Goal: Information Seeking & Learning: Find specific fact

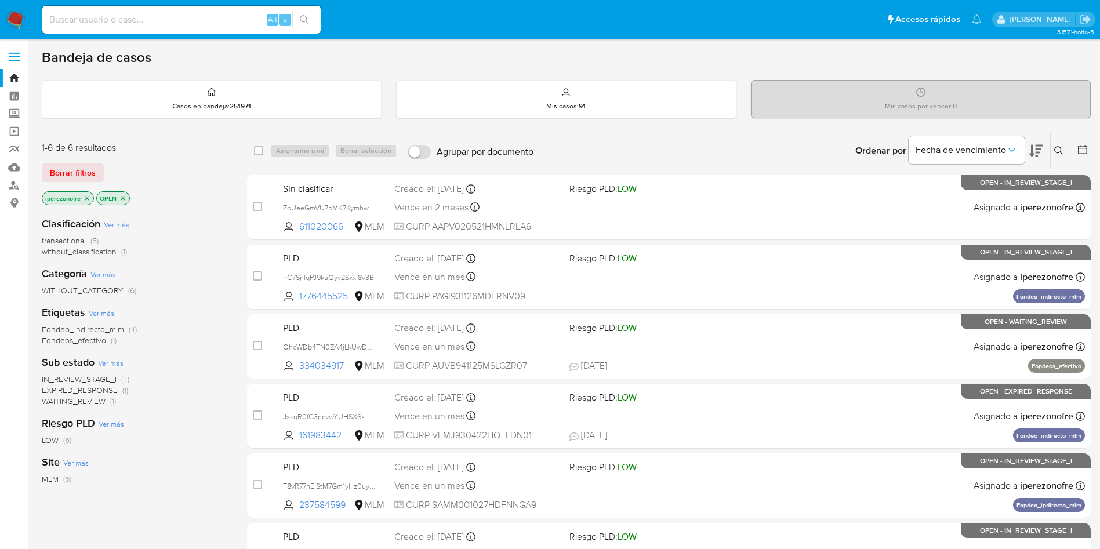
click at [1057, 144] on button at bounding box center [1059, 151] width 19 height 14
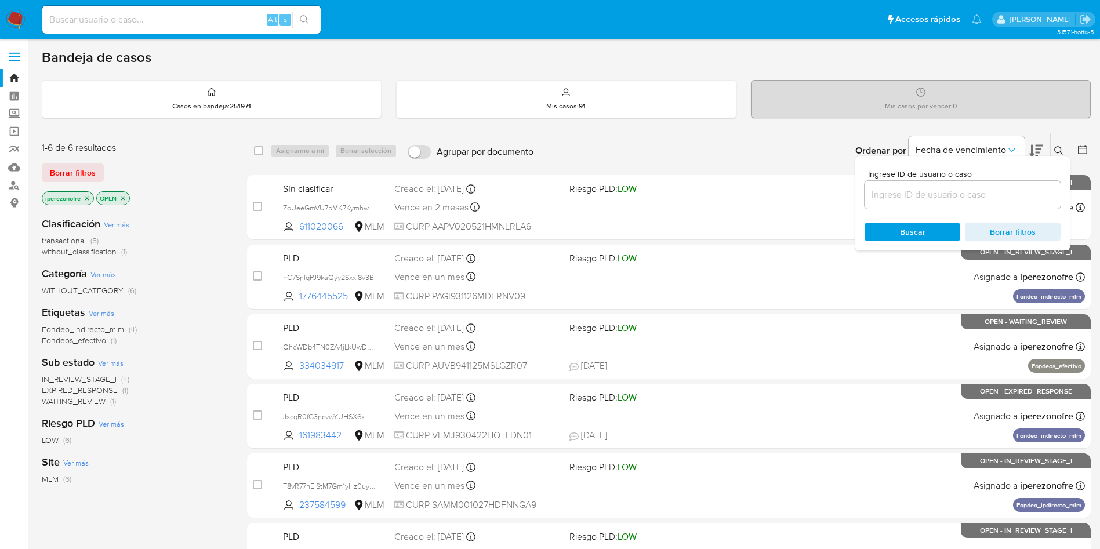
click at [925, 195] on input at bounding box center [962, 194] width 196 height 15
type input "137343033"
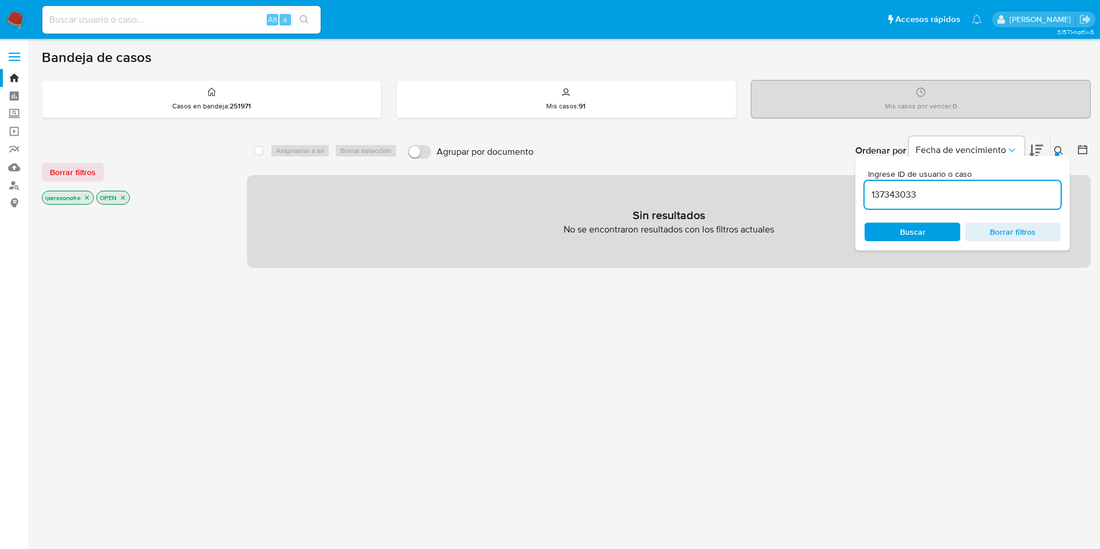
click at [125, 196] on icon "close-filter" at bounding box center [123, 198] width 4 height 4
click at [88, 196] on icon "close-filter" at bounding box center [86, 197] width 7 height 7
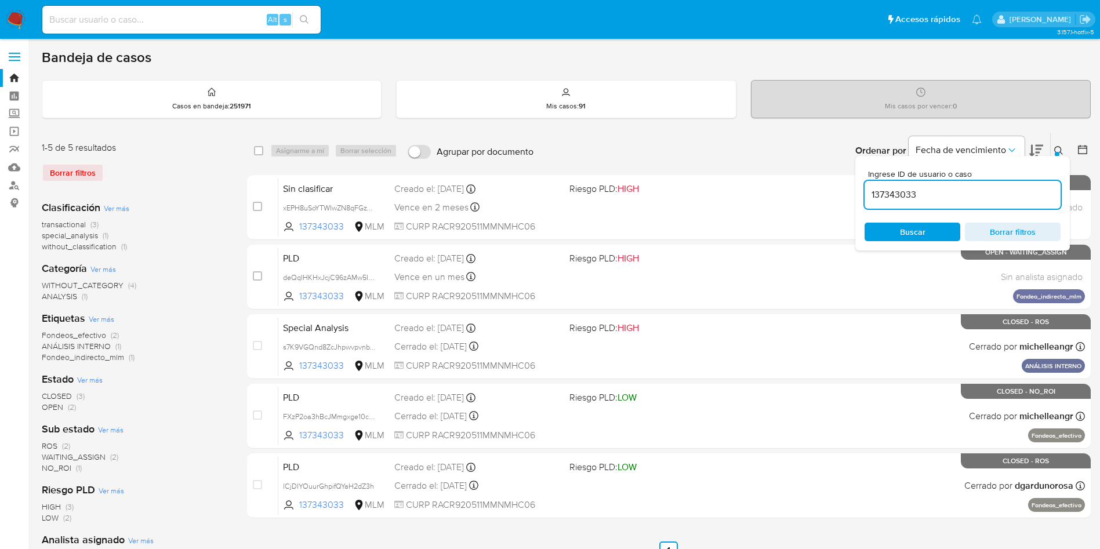
click at [907, 230] on span "Buscar" at bounding box center [913, 232] width 26 height 19
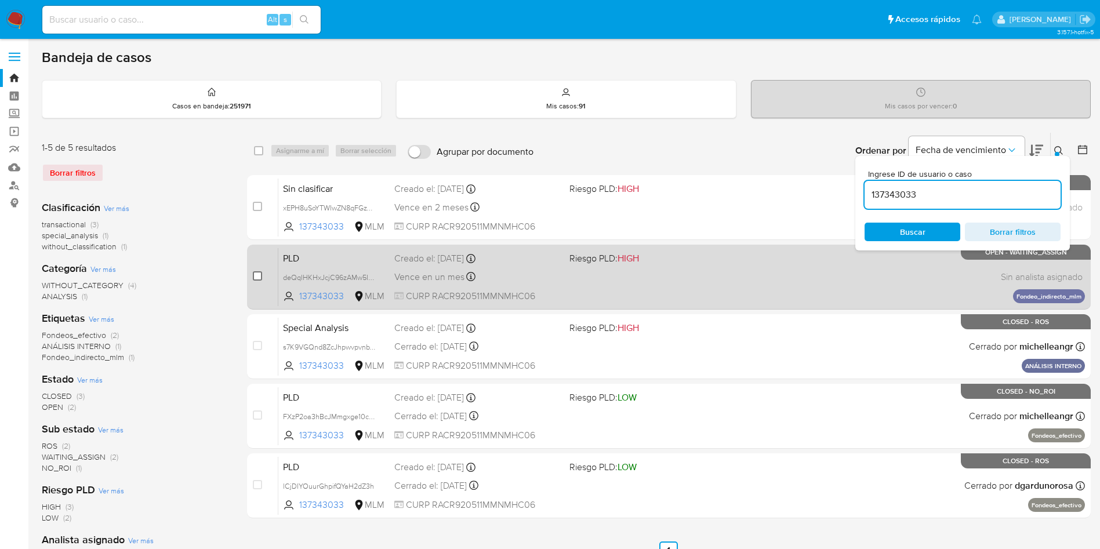
click at [258, 273] on input "checkbox" at bounding box center [257, 275] width 9 height 9
checkbox input "true"
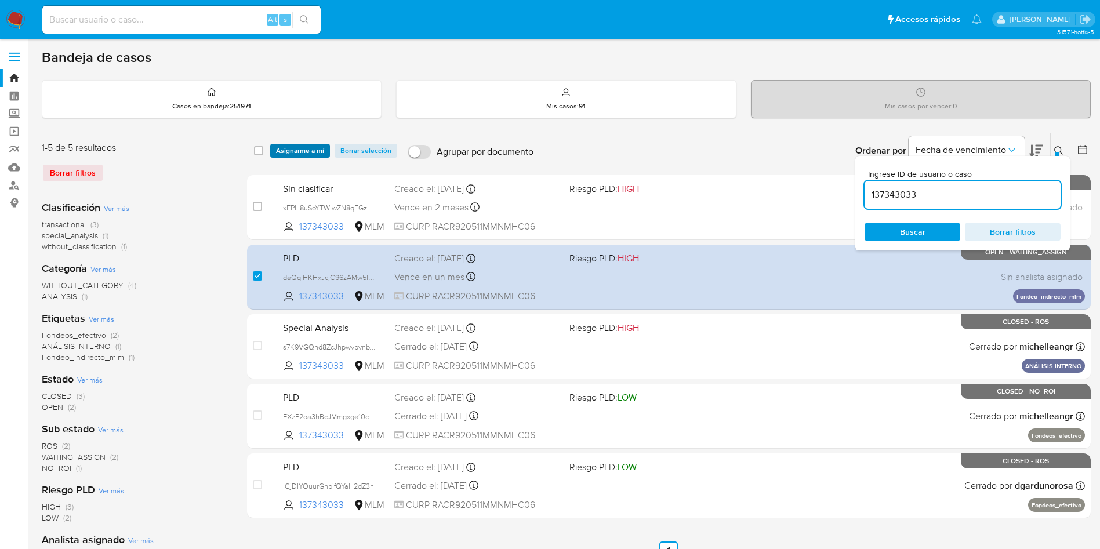
click at [296, 147] on span "Asignarme a mí" at bounding box center [300, 151] width 48 height 12
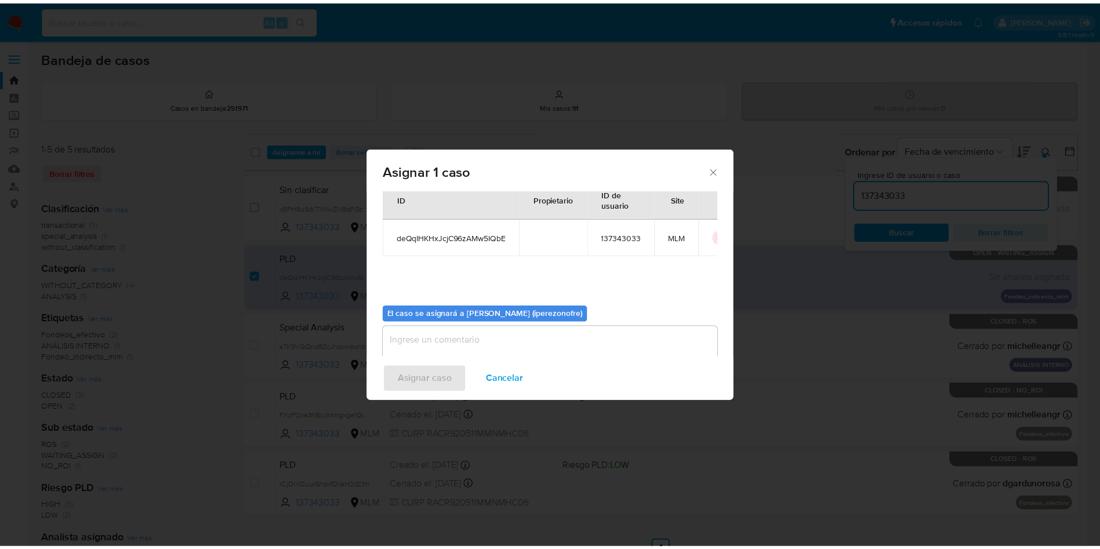
scroll to position [60, 0]
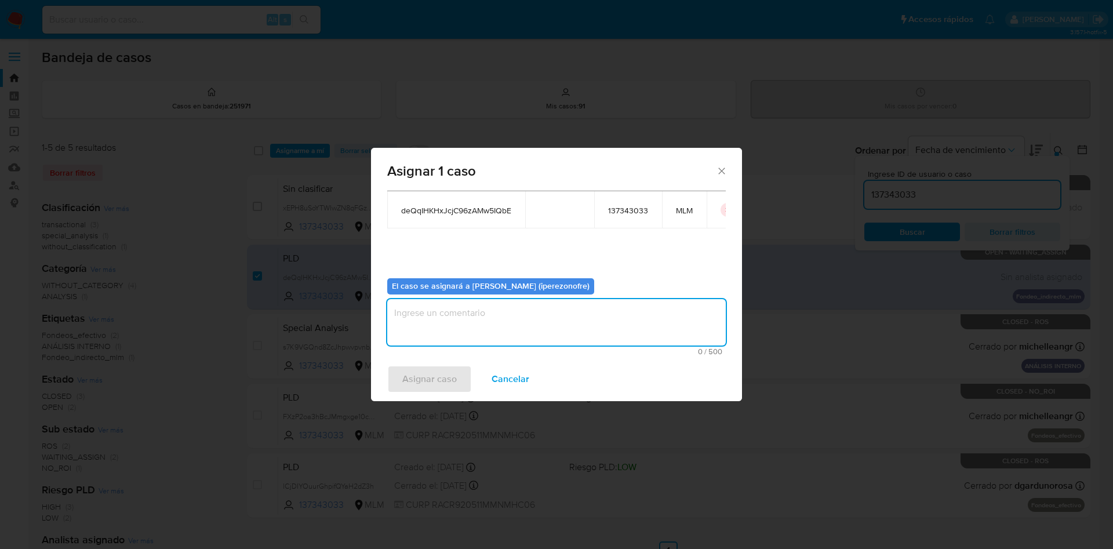
click at [571, 330] on textarea "assign-modal" at bounding box center [556, 322] width 339 height 46
type textarea "IPO"
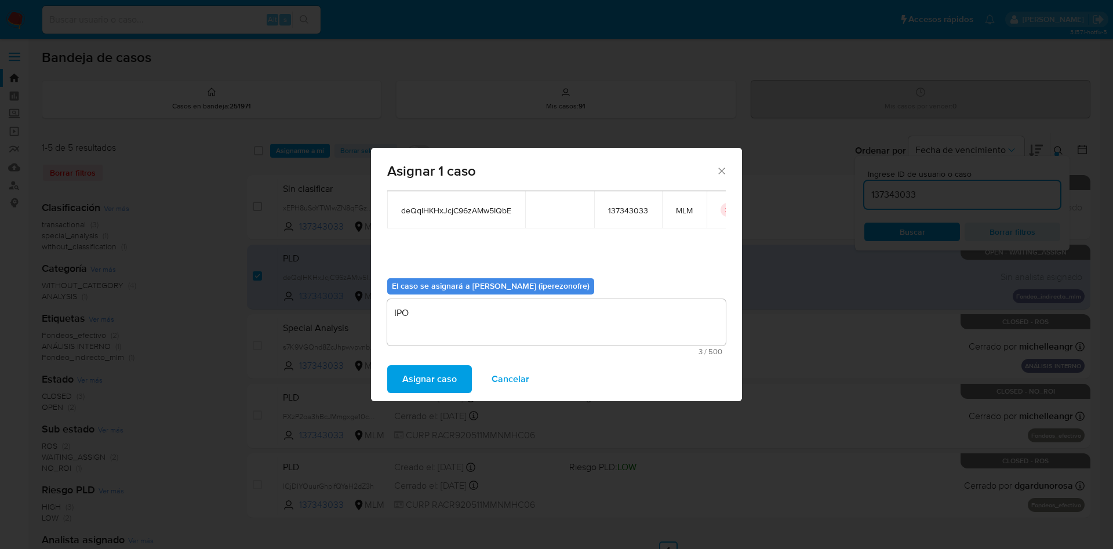
click at [431, 375] on span "Asignar caso" at bounding box center [429, 379] width 54 height 26
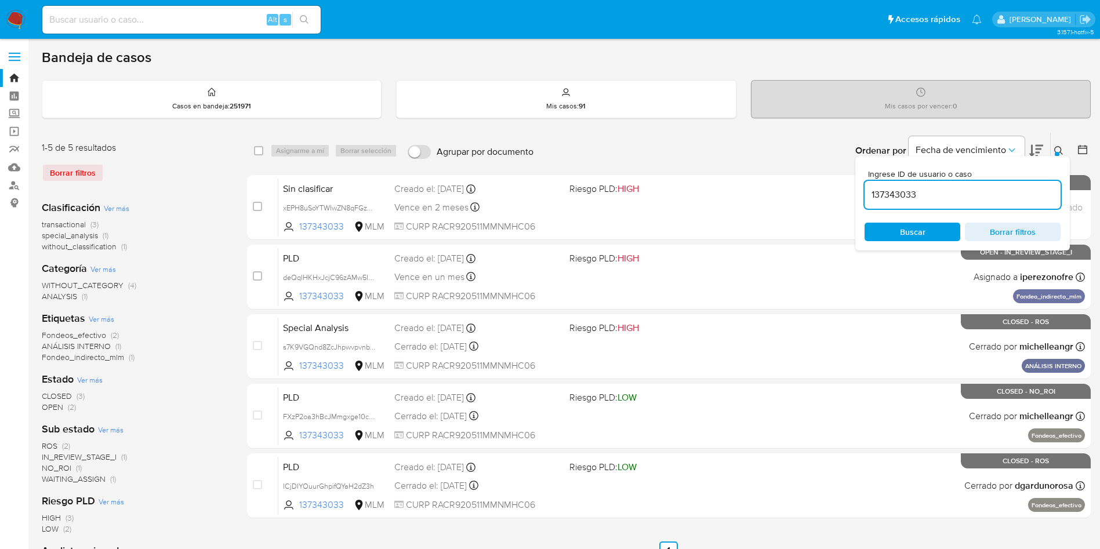
click at [1058, 149] on icon at bounding box center [1058, 150] width 9 height 9
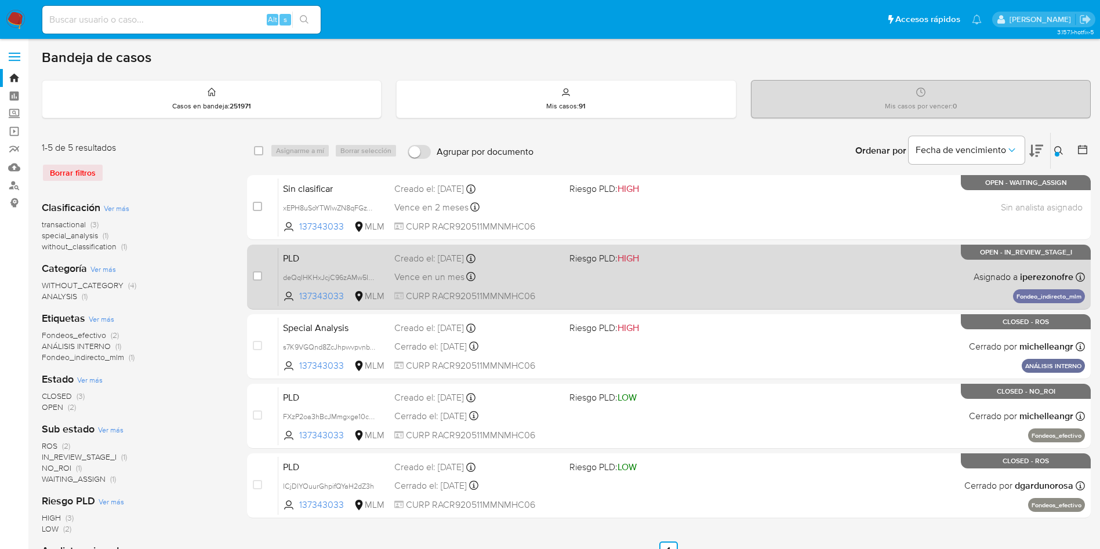
click at [821, 297] on div "PLD deQqIHKHxJcjC96zAMw5IQbE 137343033 MLM Riesgo PLD: HIGH Creado el: 12/08/20…" at bounding box center [681, 277] width 806 height 59
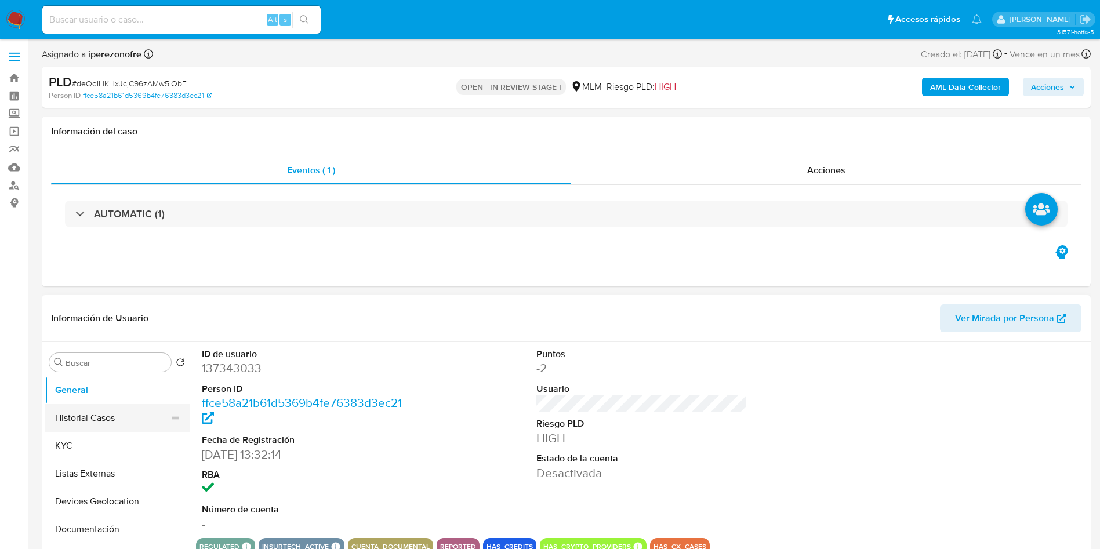
select select "10"
click at [121, 429] on button "Historial Casos" at bounding box center [113, 418] width 136 height 28
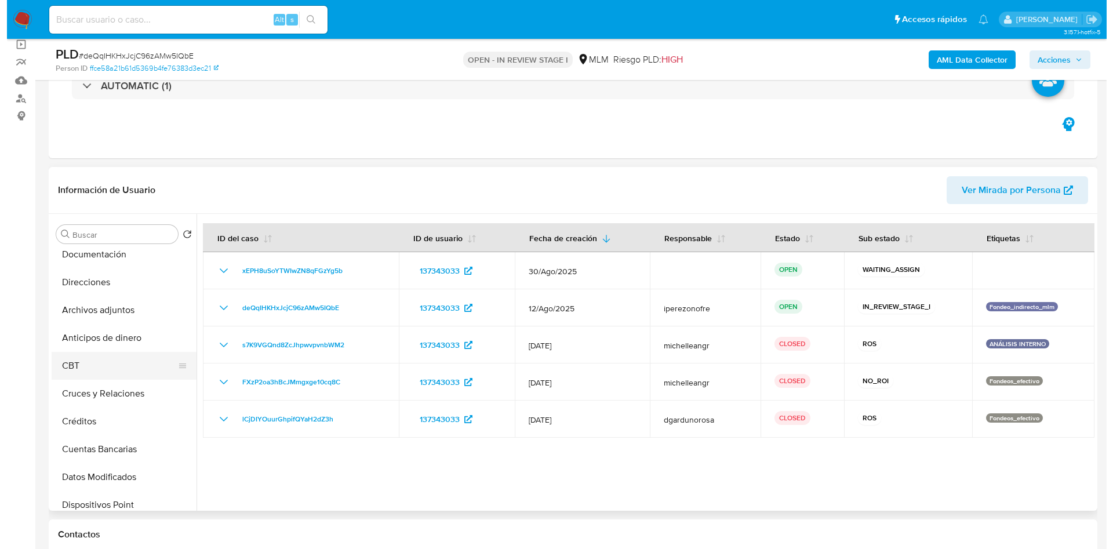
scroll to position [174, 0]
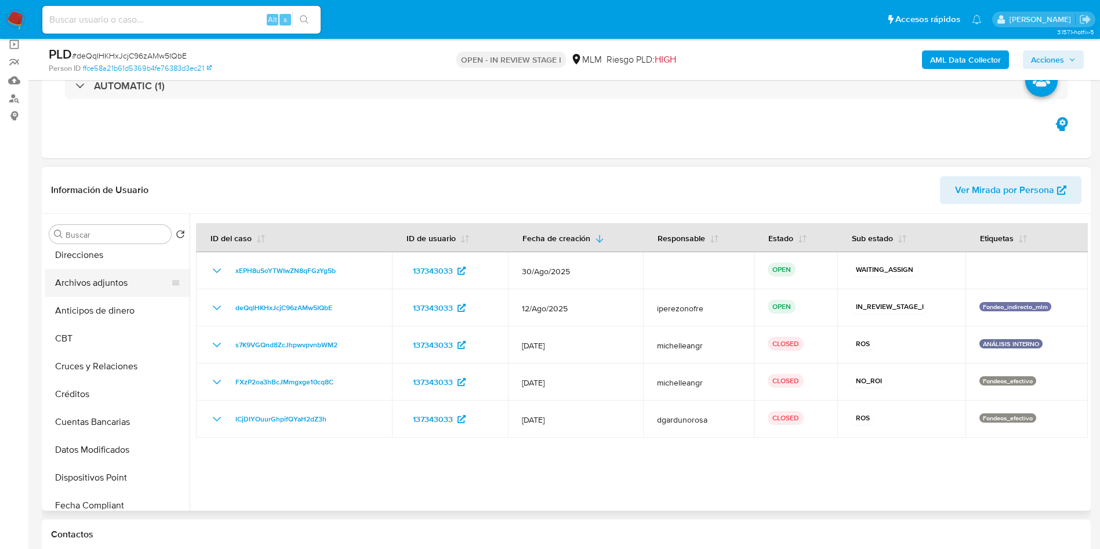
click at [115, 272] on button "Archivos adjuntos" at bounding box center [113, 283] width 136 height 28
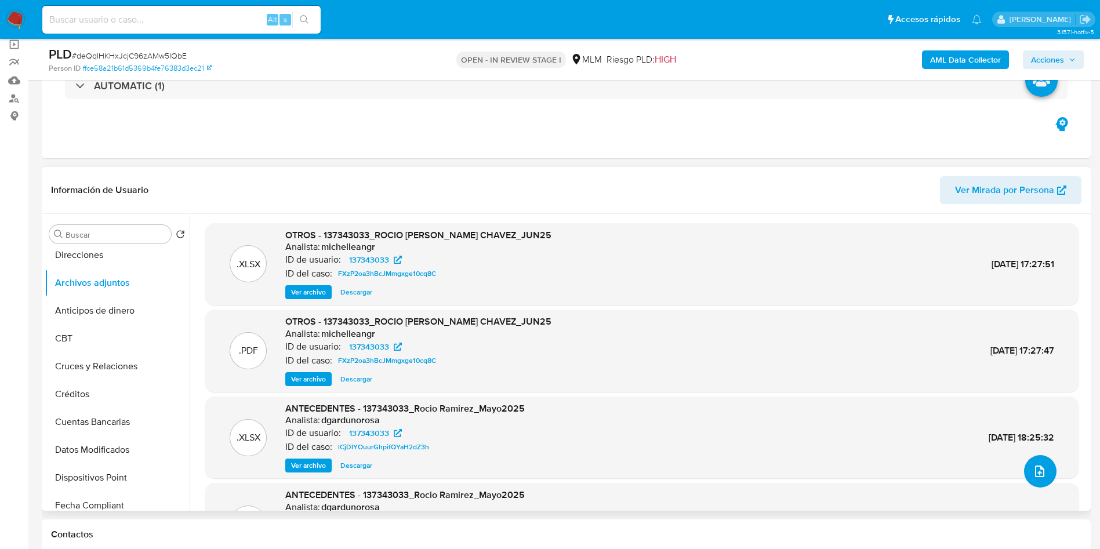
click at [1032, 465] on icon "upload-file" at bounding box center [1039, 471] width 14 height 14
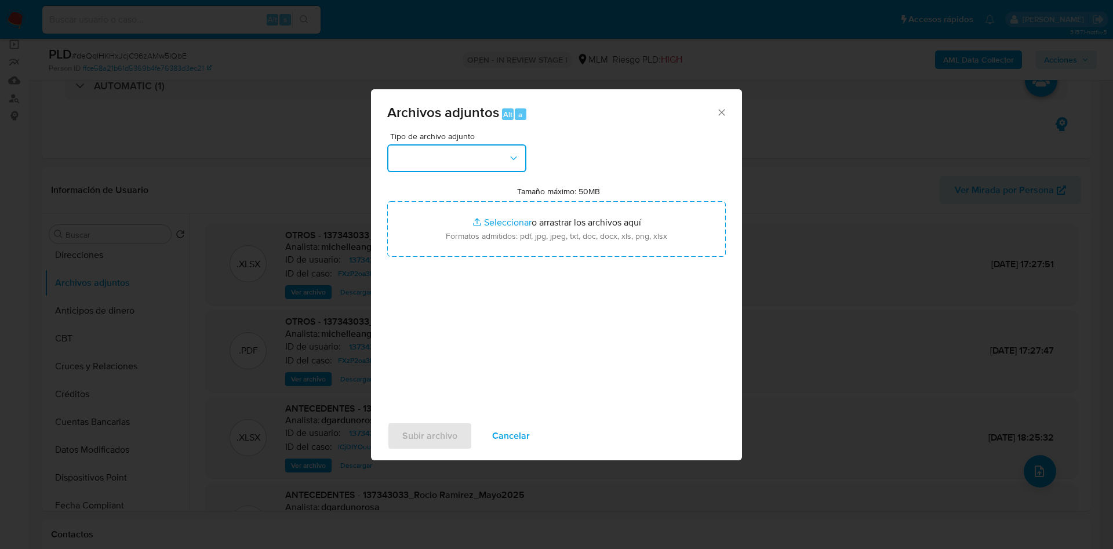
click at [496, 158] on button "button" at bounding box center [456, 158] width 139 height 28
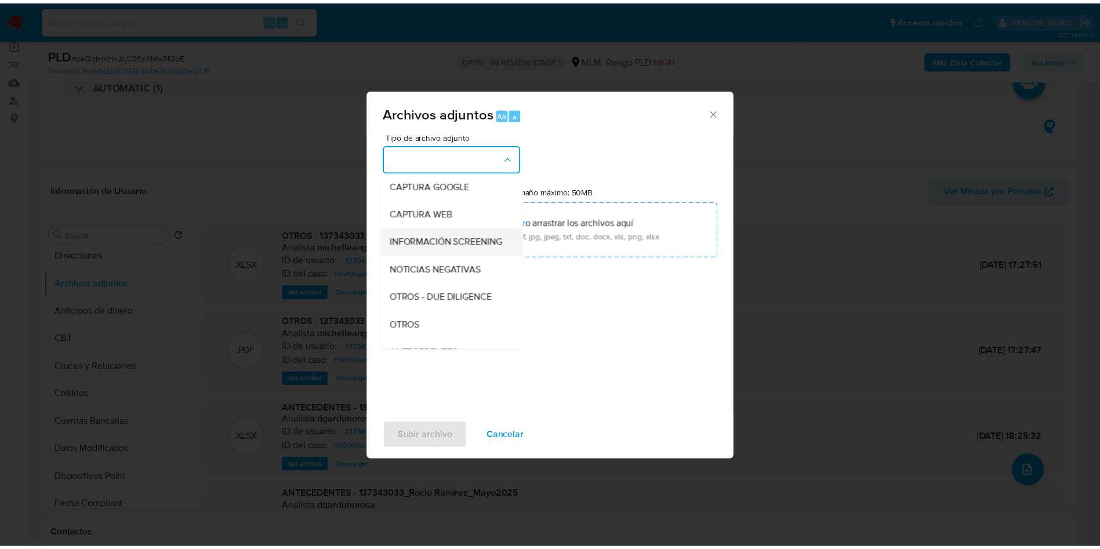
scroll to position [87, 0]
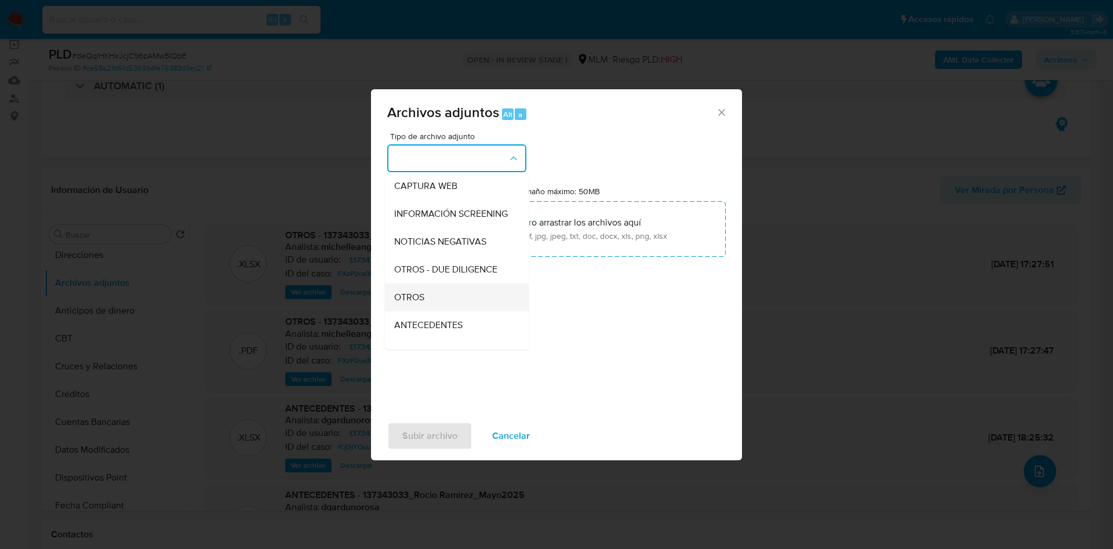
click at [443, 307] on div "OTROS" at bounding box center [453, 297] width 118 height 28
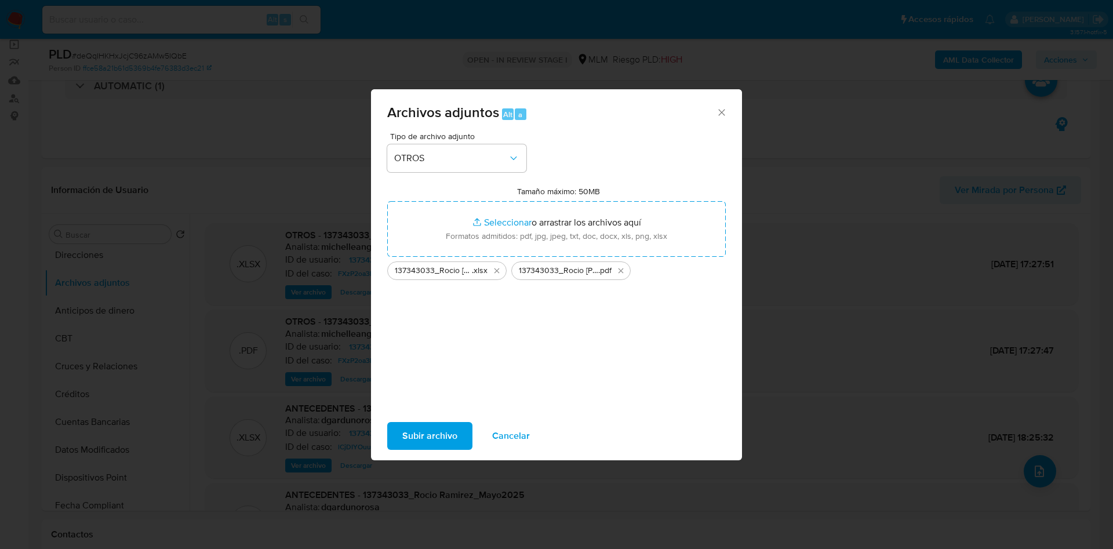
click at [410, 431] on span "Subir archivo" at bounding box center [429, 436] width 55 height 26
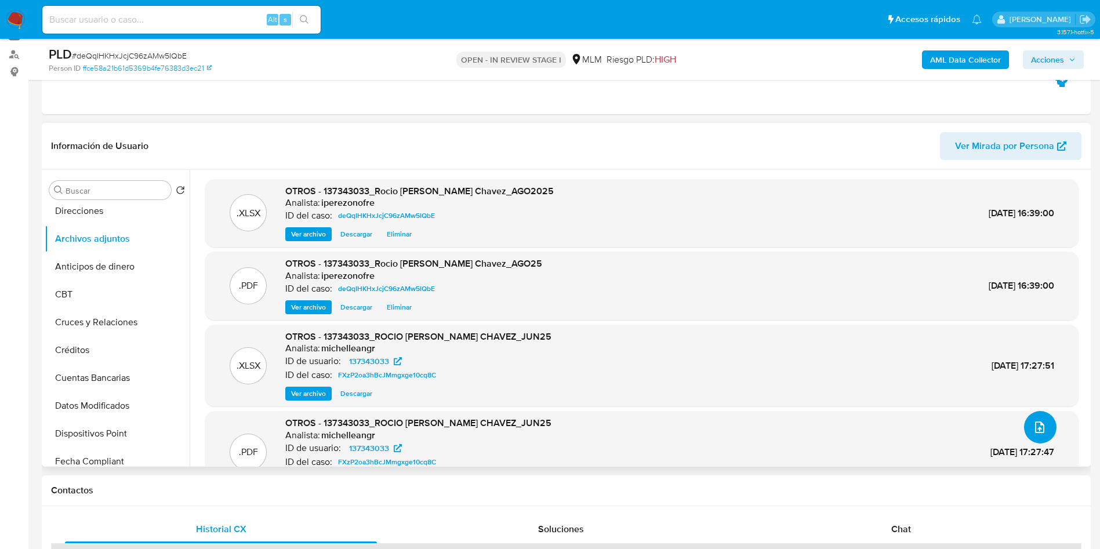
scroll to position [0, 0]
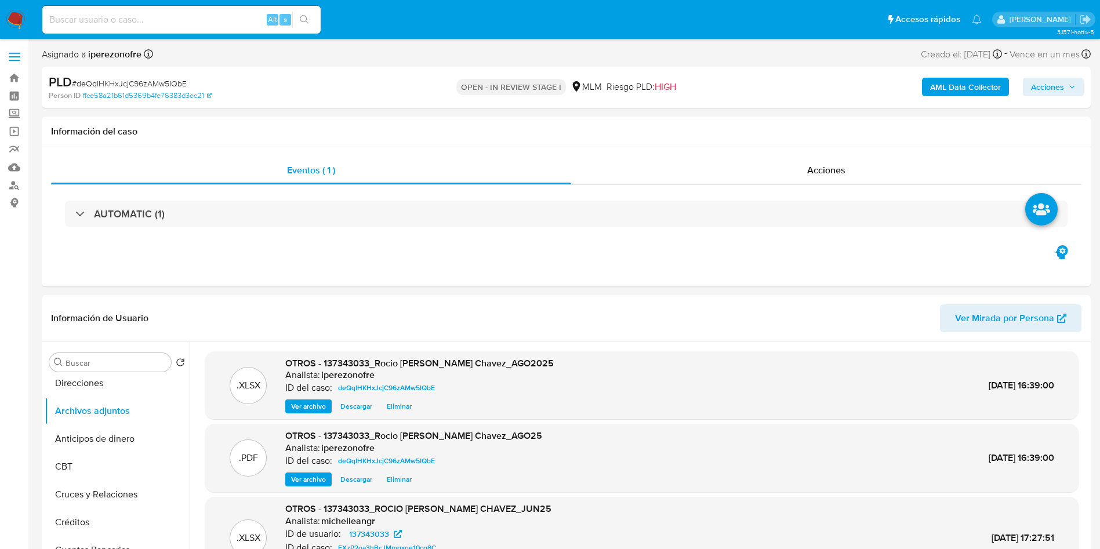
click at [1076, 88] on button "Acciones" at bounding box center [1052, 87] width 61 height 19
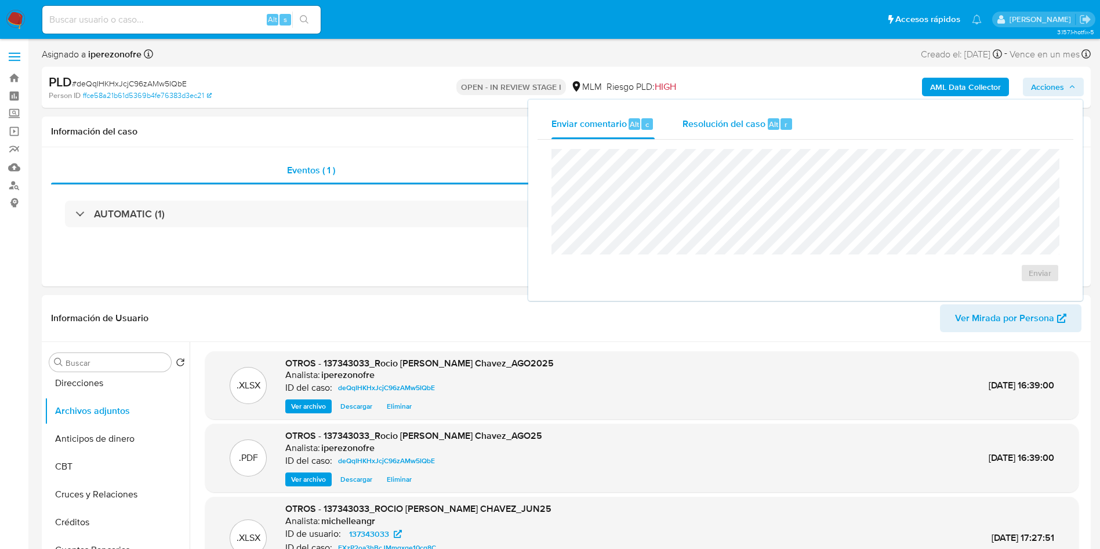
click at [718, 123] on span "Resolución del caso" at bounding box center [723, 123] width 83 height 13
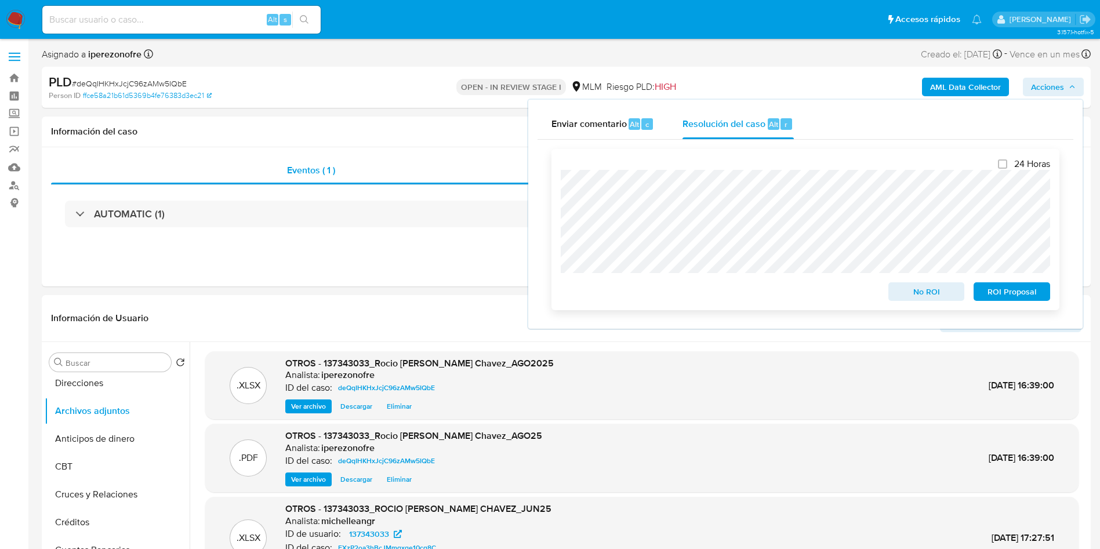
click at [1021, 300] on span "ROI Proposal" at bounding box center [1011, 291] width 60 height 16
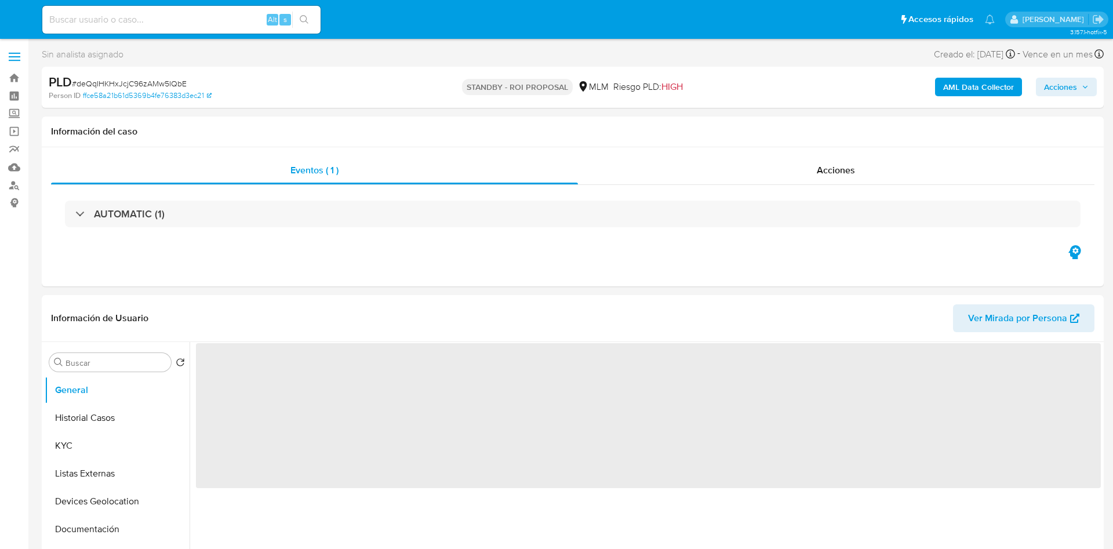
select select "10"
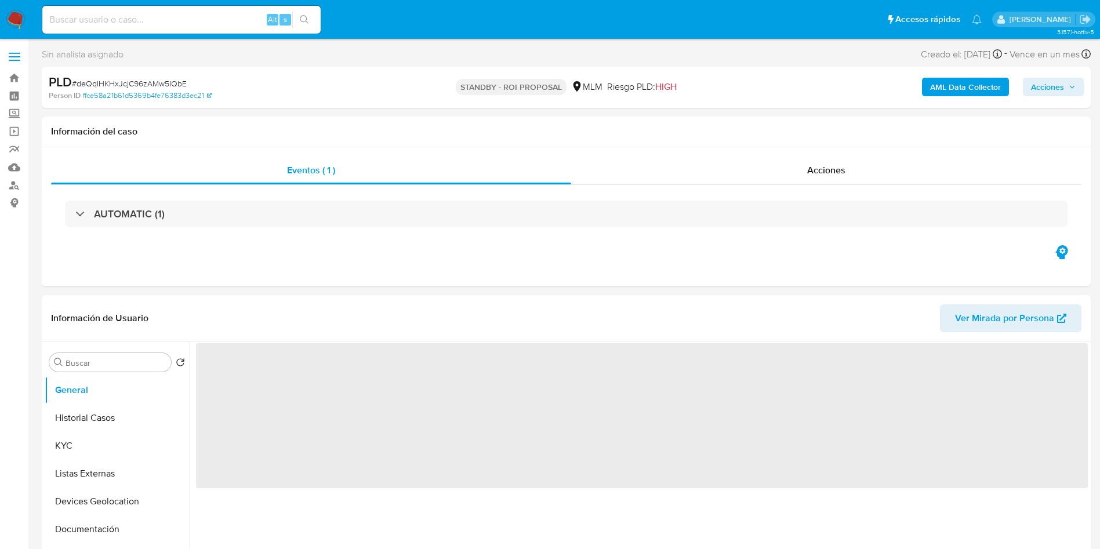
click at [794, 339] on div "Información de Usuario Ver Mirada por Persona" at bounding box center [566, 318] width 1049 height 47
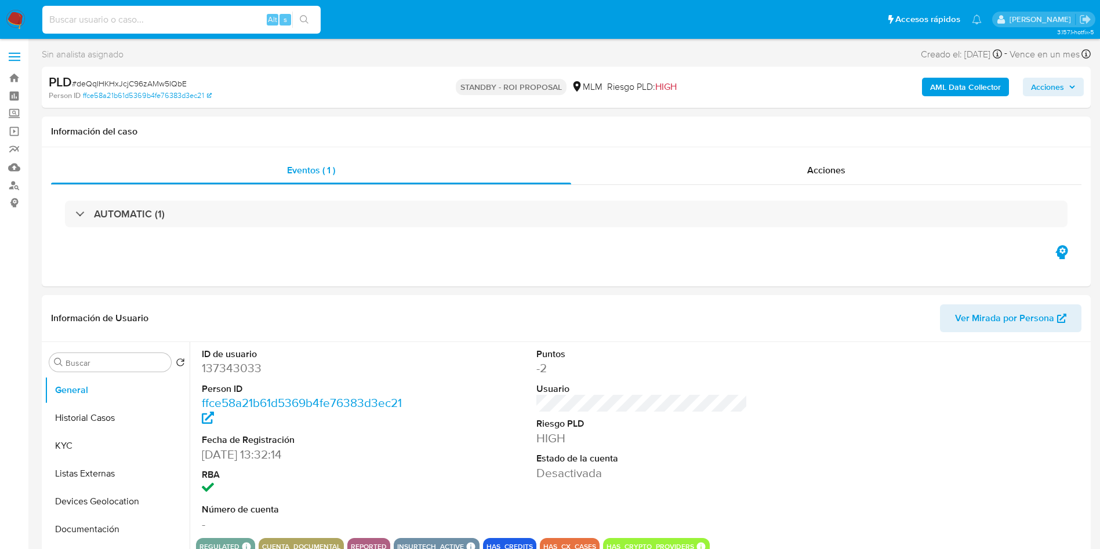
click at [113, 21] on input at bounding box center [181, 19] width 278 height 15
select select "10"
paste input "385667049"
type input "385667049"
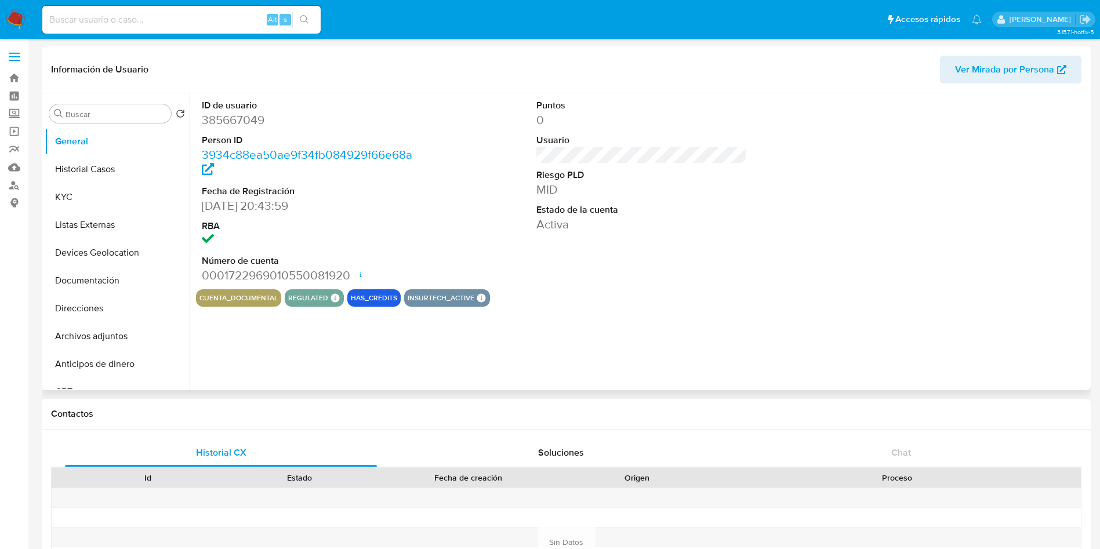
select select "10"
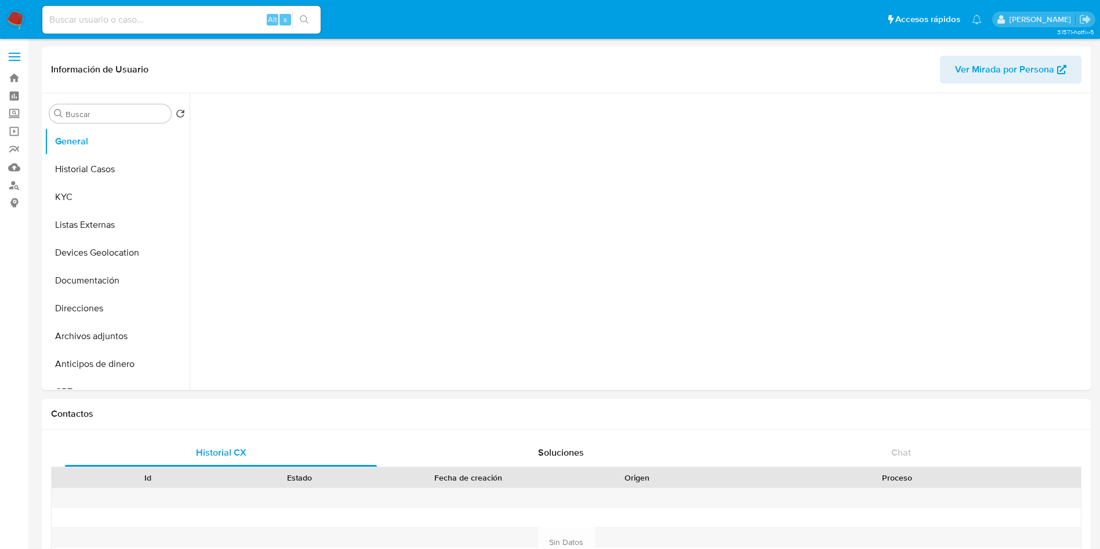
click at [214, 24] on input at bounding box center [181, 19] width 278 height 15
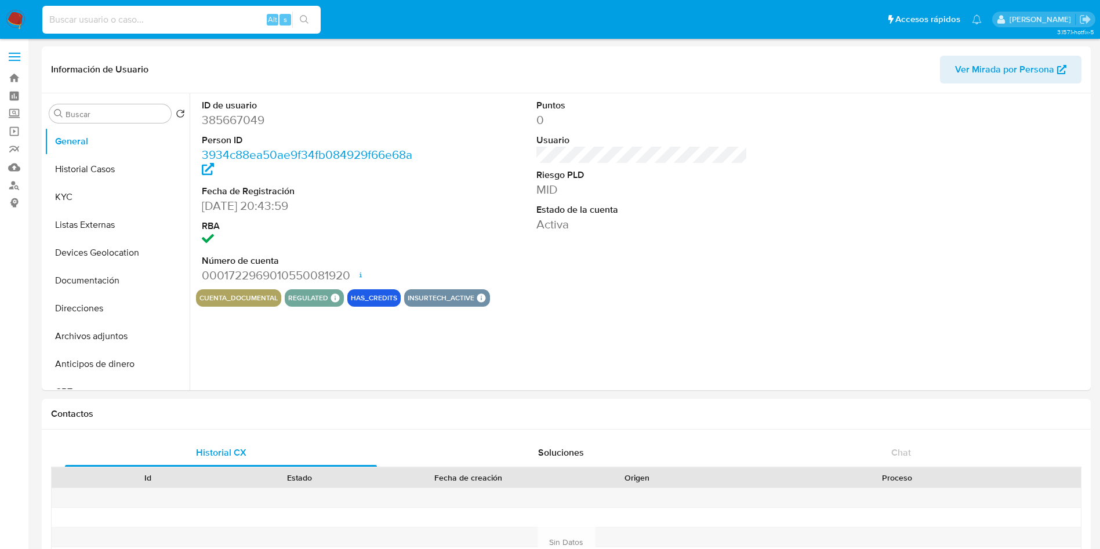
paste input "385667049"
type input "385667049"
select select "10"
type input "385667049"
click at [106, 169] on button "Historial Casos" at bounding box center [113, 169] width 136 height 28
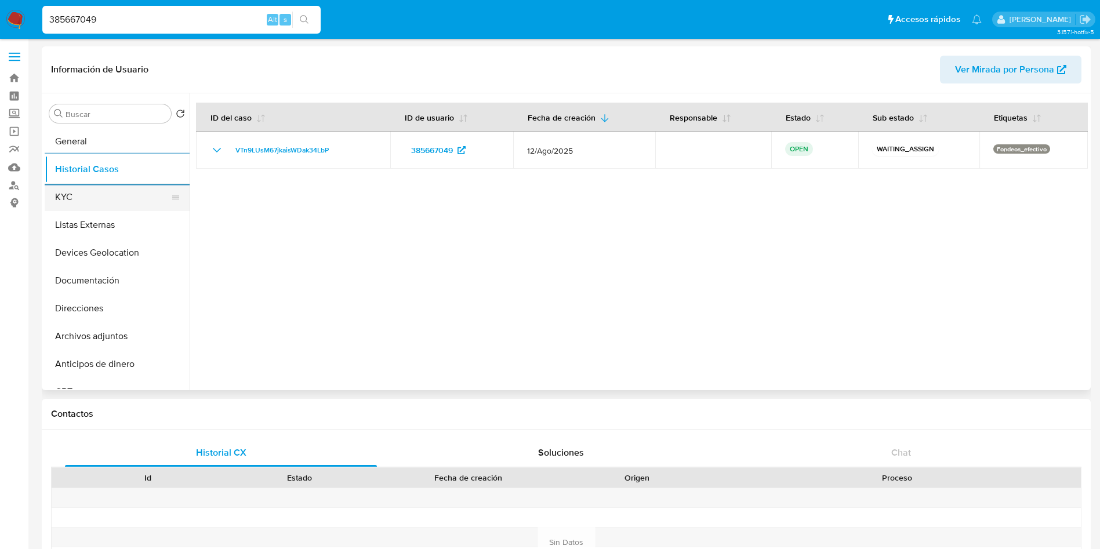
click at [88, 194] on button "KYC" at bounding box center [113, 197] width 136 height 28
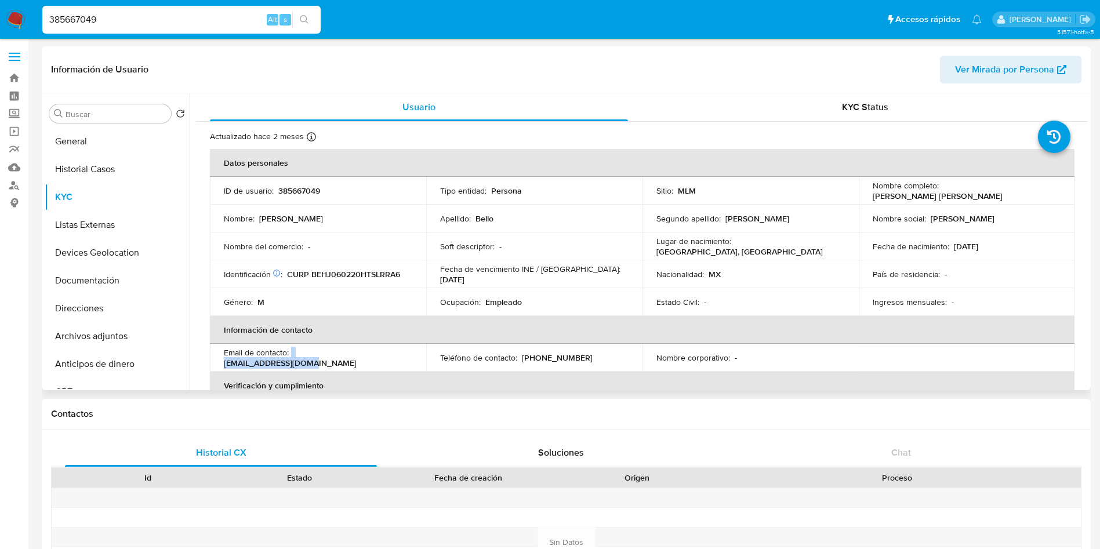
drag, startPoint x: 373, startPoint y: 358, endPoint x: 292, endPoint y: 358, distance: 81.7
click at [292, 358] on div "Email de contacto : [EMAIL_ADDRESS][DOMAIN_NAME]" at bounding box center [318, 357] width 188 height 21
copy div "[EMAIL_ADDRESS][DOMAIN_NAME]"
drag, startPoint x: 566, startPoint y: 358, endPoint x: 521, endPoint y: 356, distance: 45.2
click at [521, 356] on div "Teléfono de contacto : [PHONE_NUMBER]" at bounding box center [534, 357] width 188 height 10
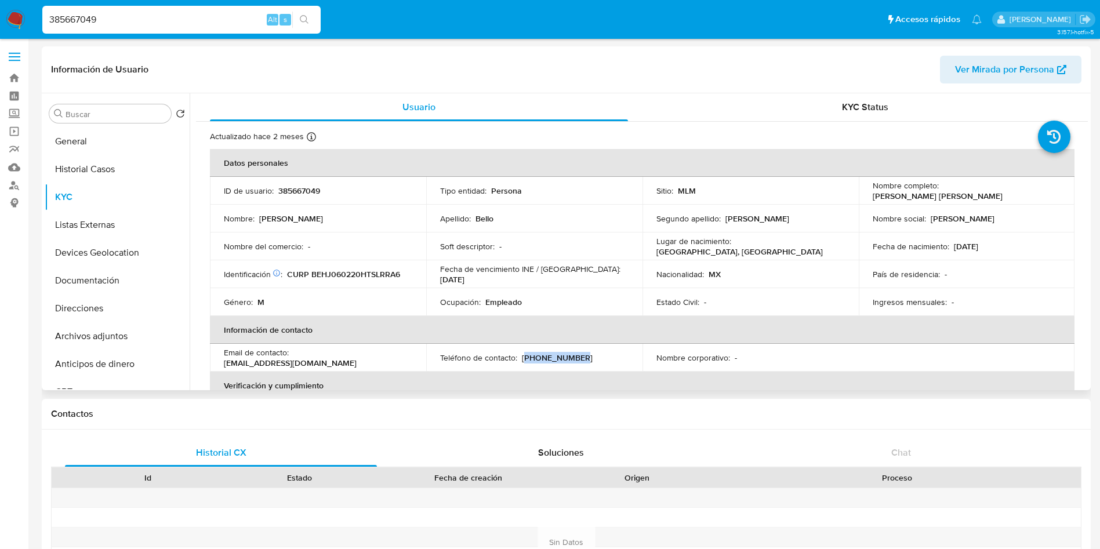
copy p "899) 3303314"
click at [653, 365] on td "Nombre corporativo : -" at bounding box center [750, 358] width 216 height 28
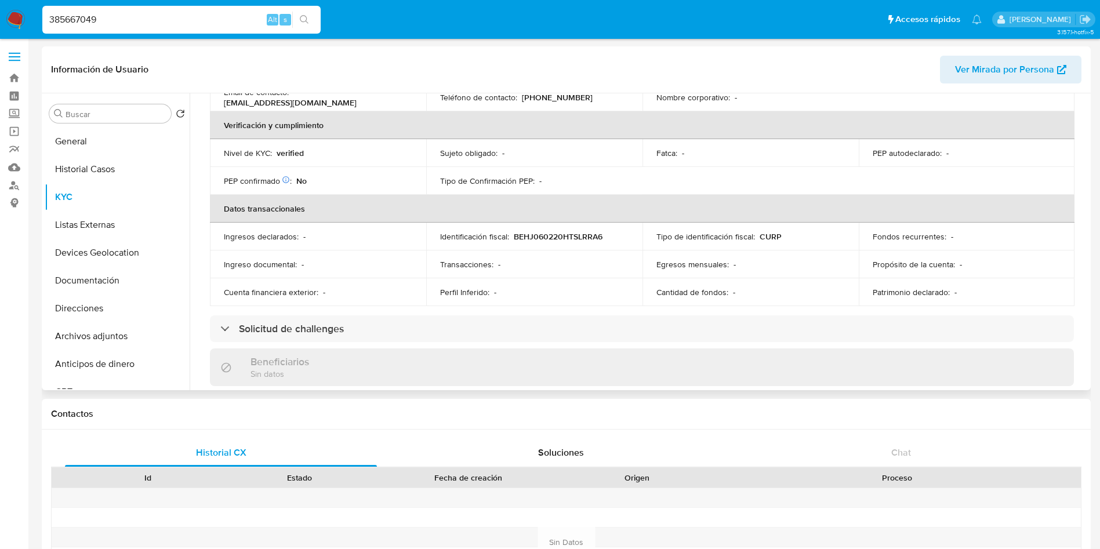
scroll to position [261, 0]
drag, startPoint x: 1082, startPoint y: 221, endPoint x: 1086, endPoint y: 139, distance: 82.4
click at [733, 139] on div "Usuario KYC Status Actualizado hace 2 meses Creado: [DATE] 02:11:34 Actualizado…" at bounding box center [639, 241] width 898 height 297
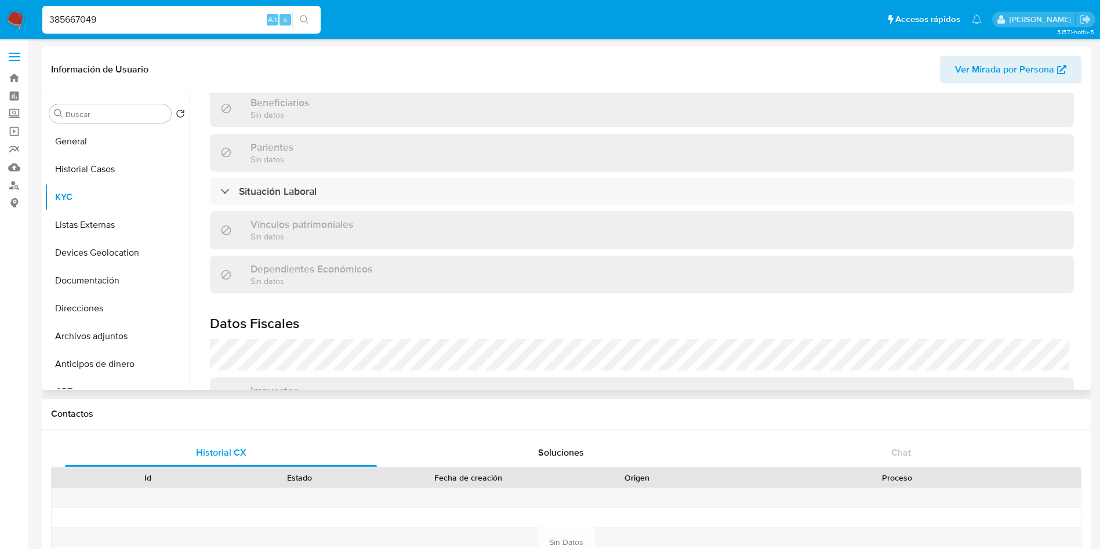
scroll to position [456, 0]
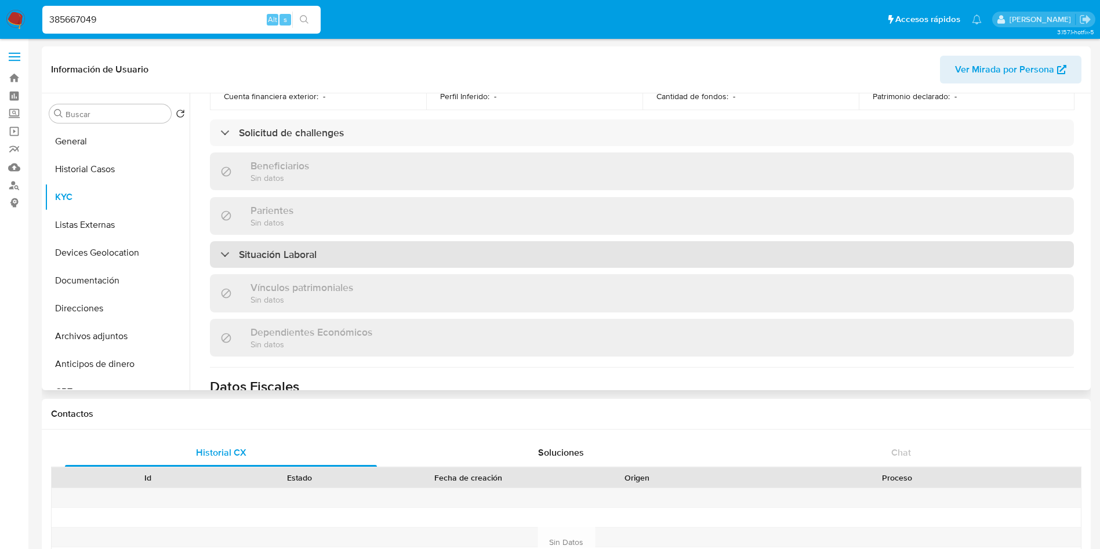
click at [342, 253] on div "Situación Laboral" at bounding box center [642, 254] width 864 height 27
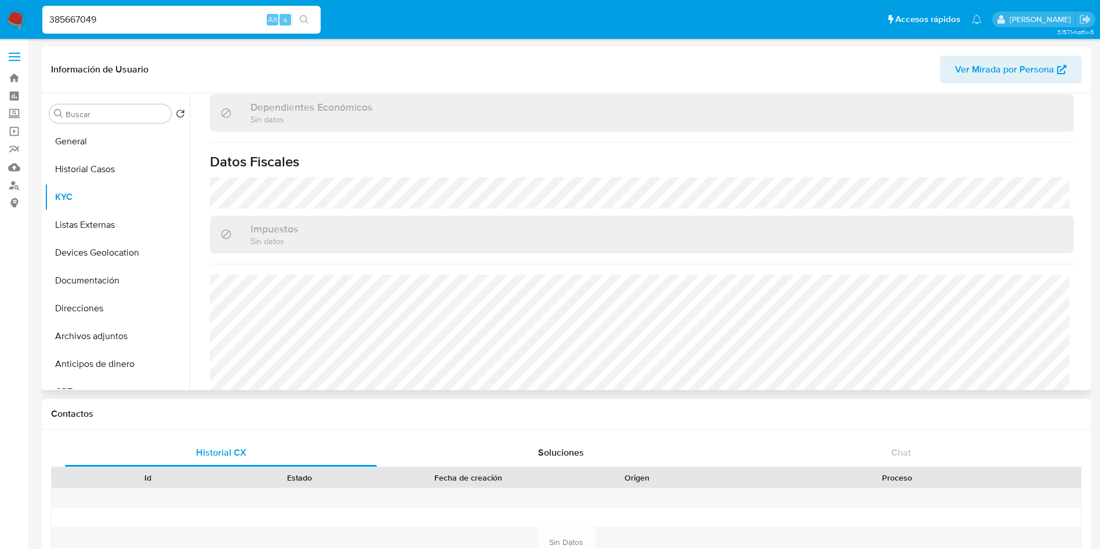
scroll to position [874, 0]
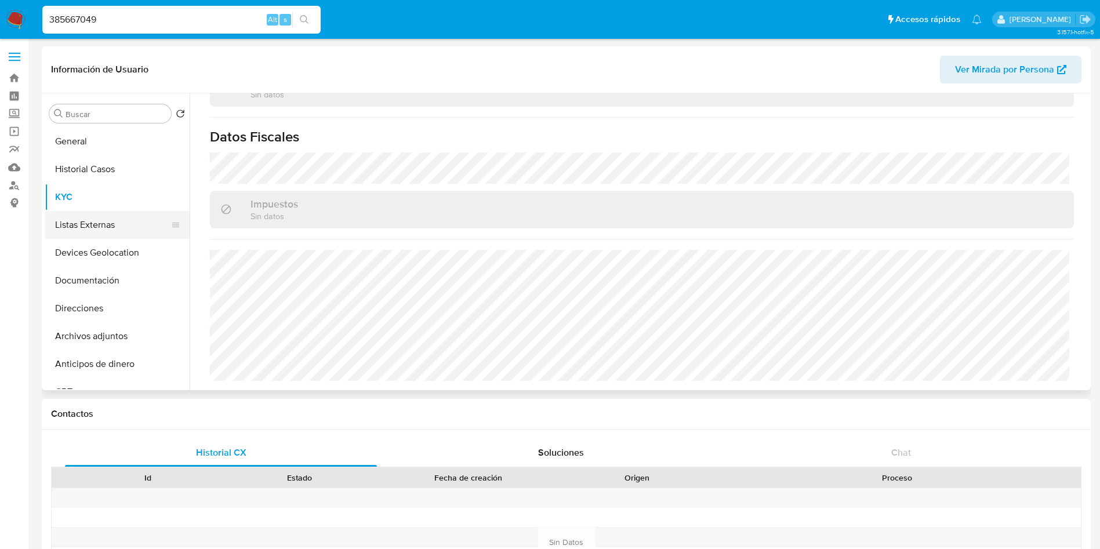
click at [104, 216] on button "Listas Externas" at bounding box center [113, 225] width 136 height 28
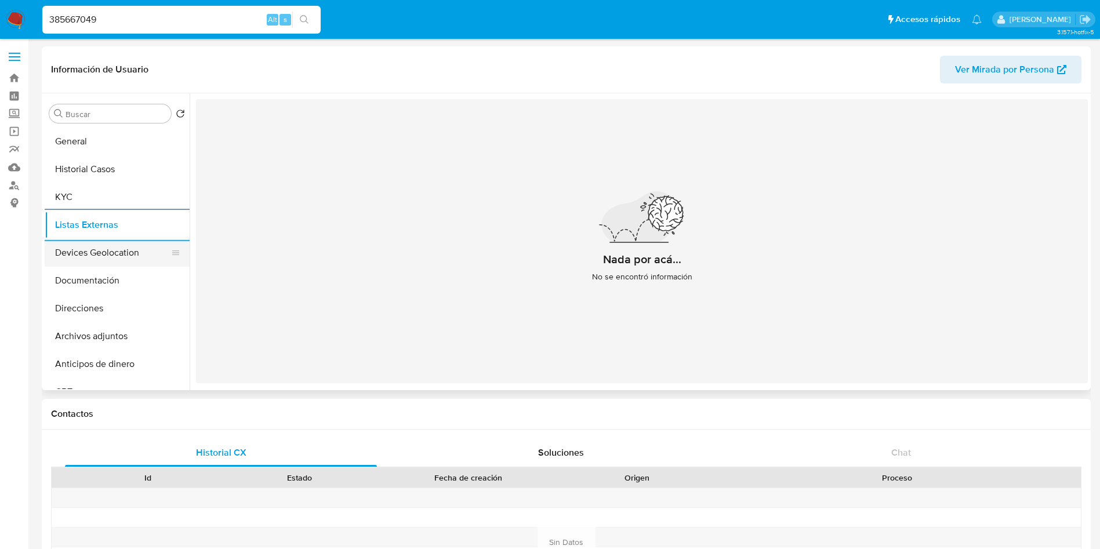
click at [104, 254] on button "Devices Geolocation" at bounding box center [113, 253] width 136 height 28
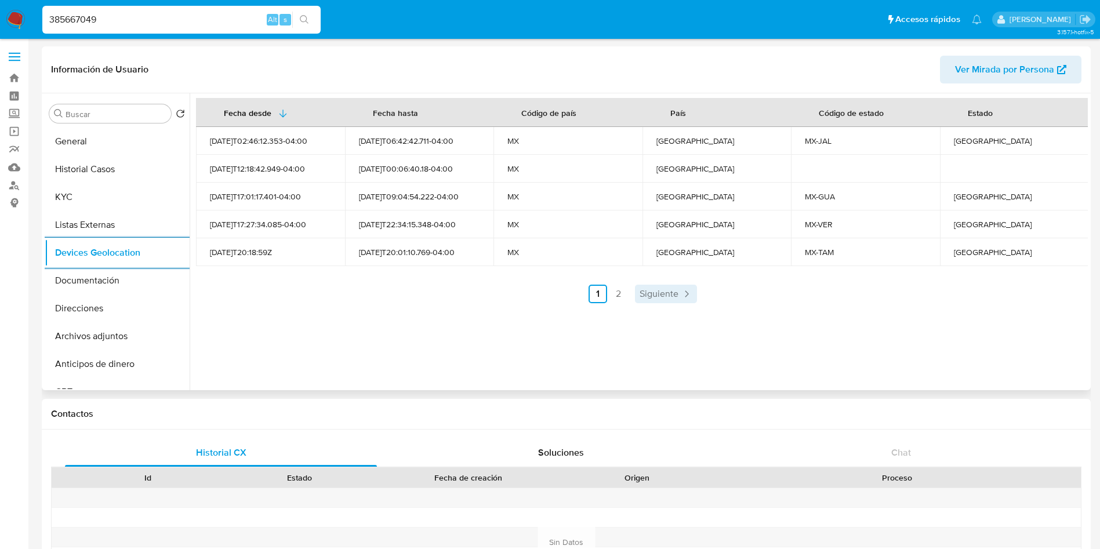
click at [673, 289] on span "Siguiente" at bounding box center [658, 293] width 39 height 9
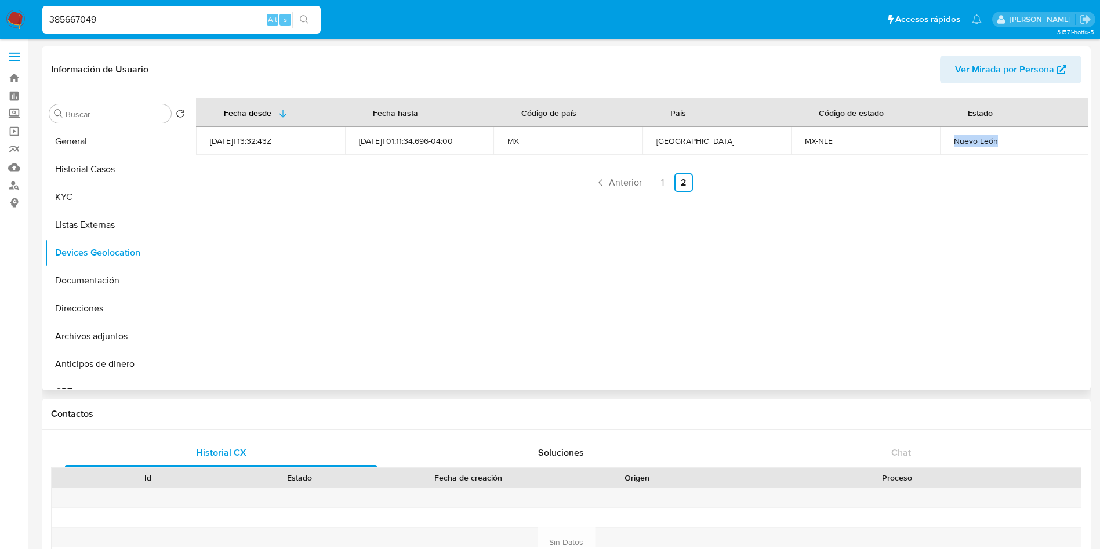
drag, startPoint x: 949, startPoint y: 139, endPoint x: 1029, endPoint y: 131, distance: 80.9
click at [733, 131] on td "Nuevo León" at bounding box center [1014, 141] width 149 height 28
copy div "Nuevo León"
click at [655, 180] on link "1" at bounding box center [662, 182] width 19 height 19
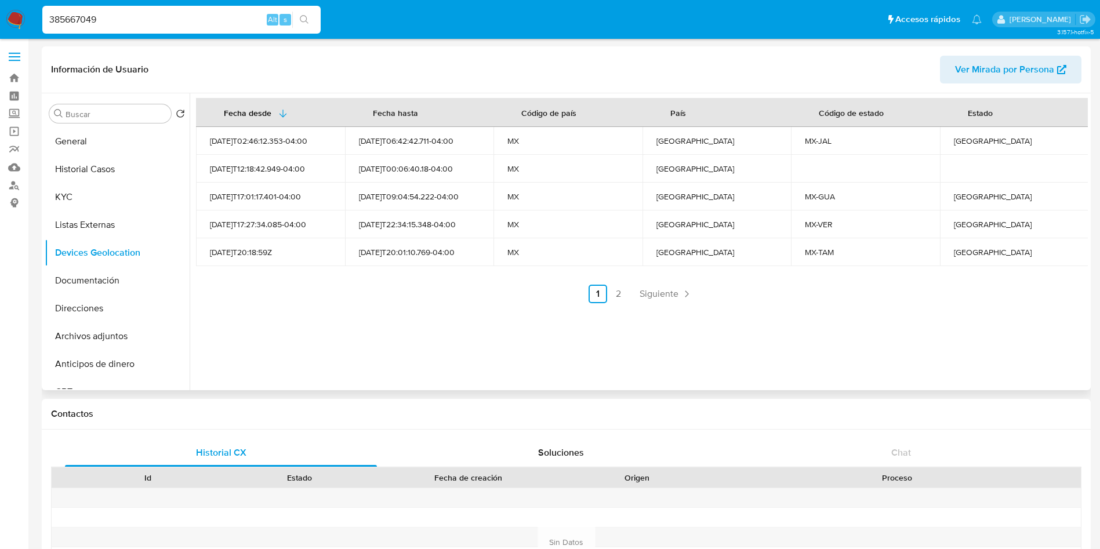
click at [733, 255] on div "[GEOGRAPHIC_DATA]" at bounding box center [1013, 252] width 121 height 10
copy div "[GEOGRAPHIC_DATA]"
click at [733, 227] on div "[GEOGRAPHIC_DATA]" at bounding box center [1013, 224] width 121 height 10
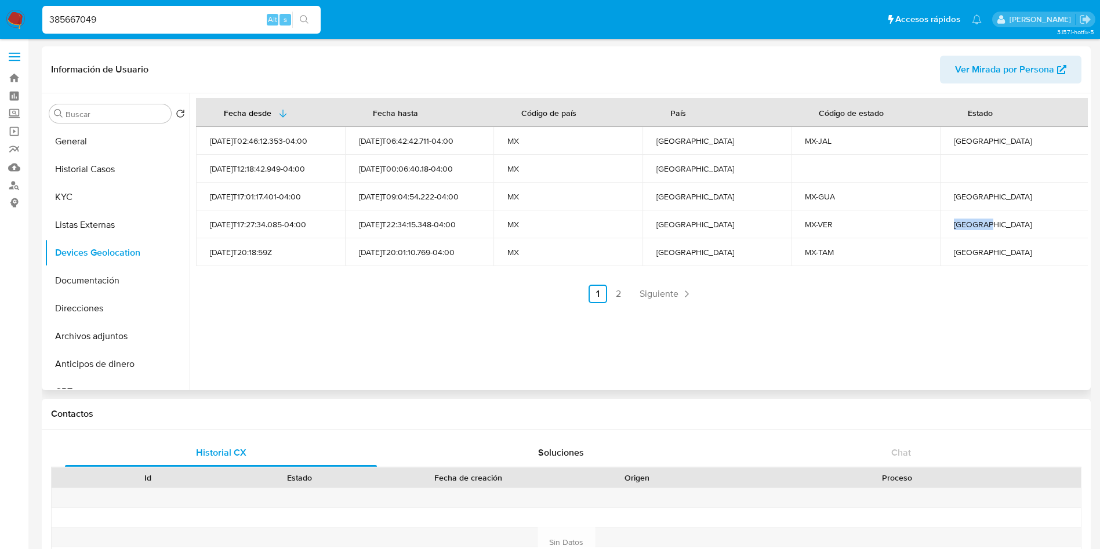
copy div "[GEOGRAPHIC_DATA]"
click at [733, 199] on div "[GEOGRAPHIC_DATA]" at bounding box center [1013, 196] width 121 height 10
copy div "[GEOGRAPHIC_DATA]"
click at [733, 144] on div "[GEOGRAPHIC_DATA]" at bounding box center [1013, 141] width 121 height 10
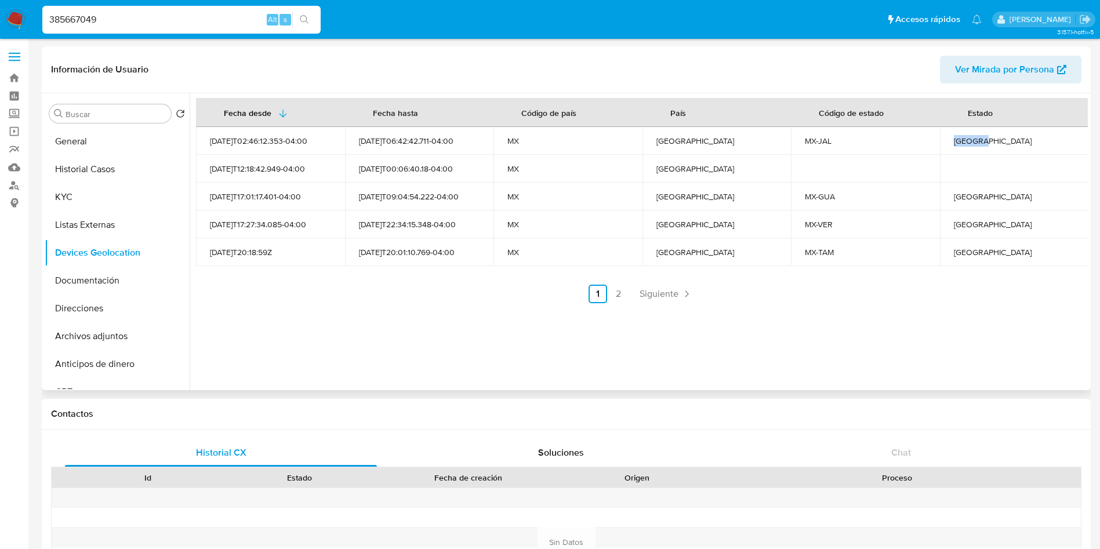
click at [733, 144] on div "[GEOGRAPHIC_DATA]" at bounding box center [1013, 141] width 121 height 10
copy div "[GEOGRAPHIC_DATA]"
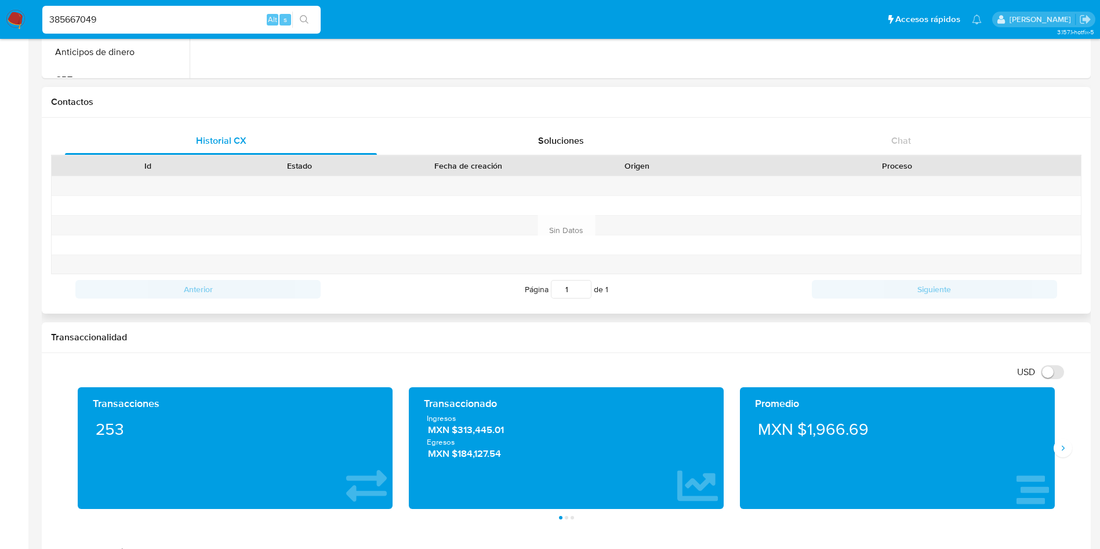
scroll to position [522, 0]
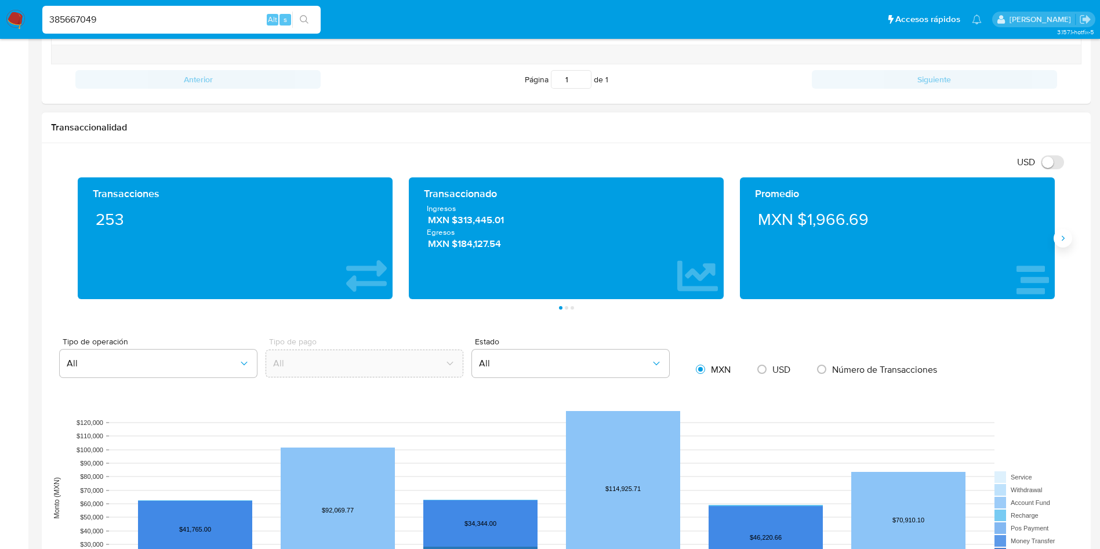
click at [733, 233] on button "Siguiente" at bounding box center [1062, 238] width 19 height 19
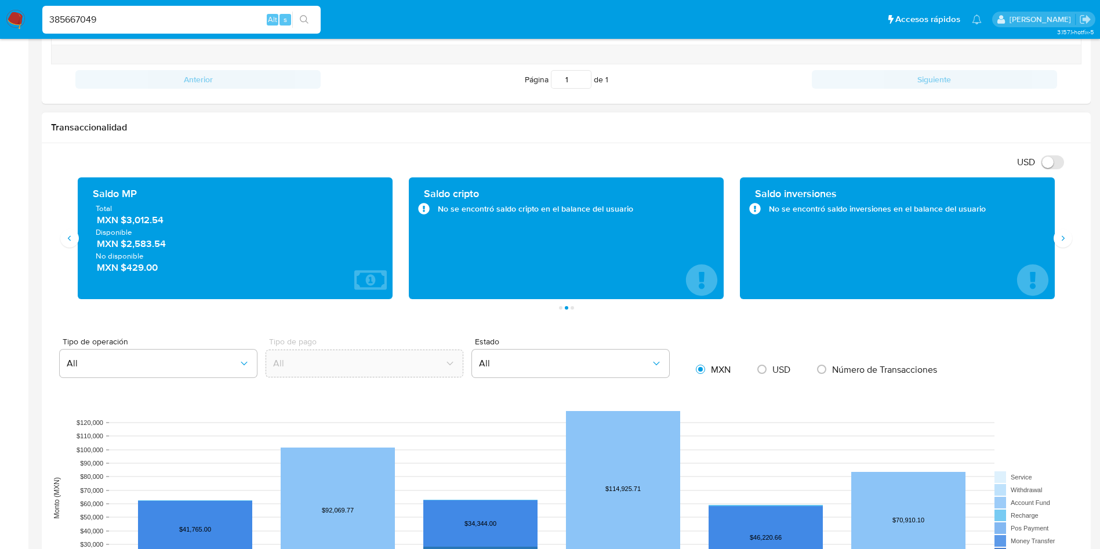
drag, startPoint x: 170, startPoint y: 223, endPoint x: 128, endPoint y: 221, distance: 42.3
click at [128, 221] on span "MXN $3,012.54" at bounding box center [236, 219] width 278 height 13
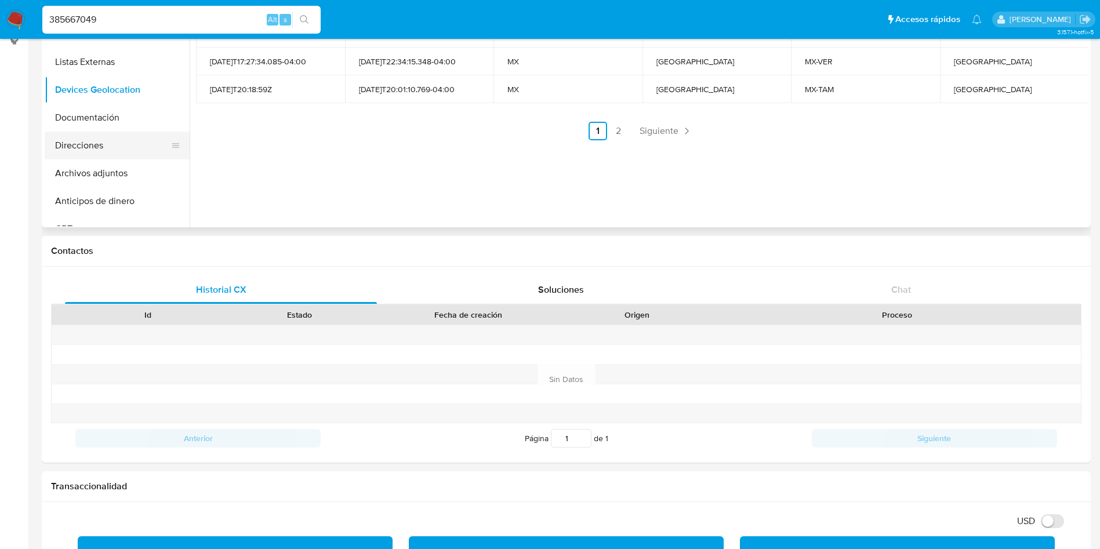
scroll to position [0, 0]
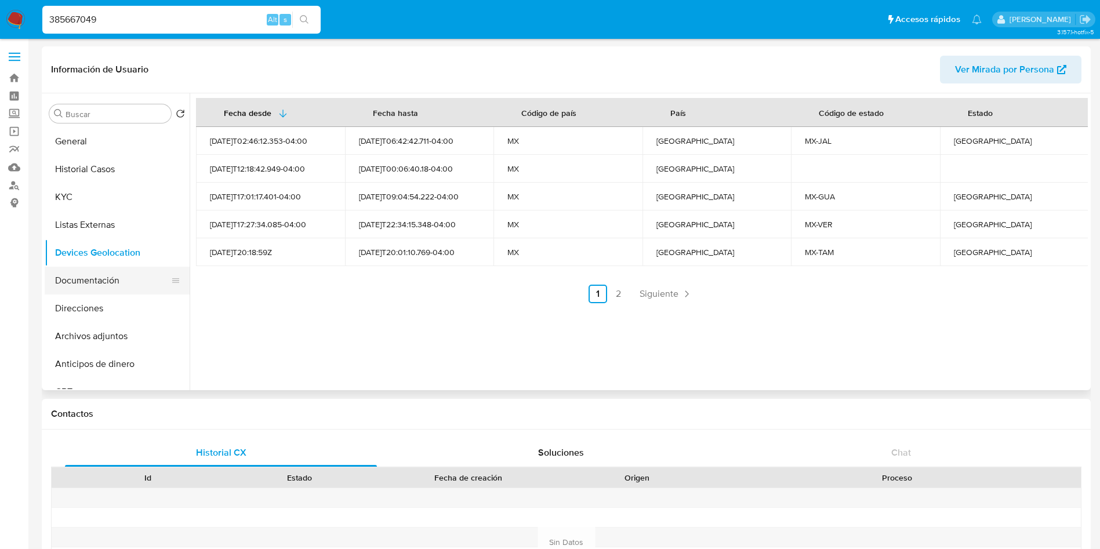
click at [93, 287] on button "Documentación" at bounding box center [113, 281] width 136 height 28
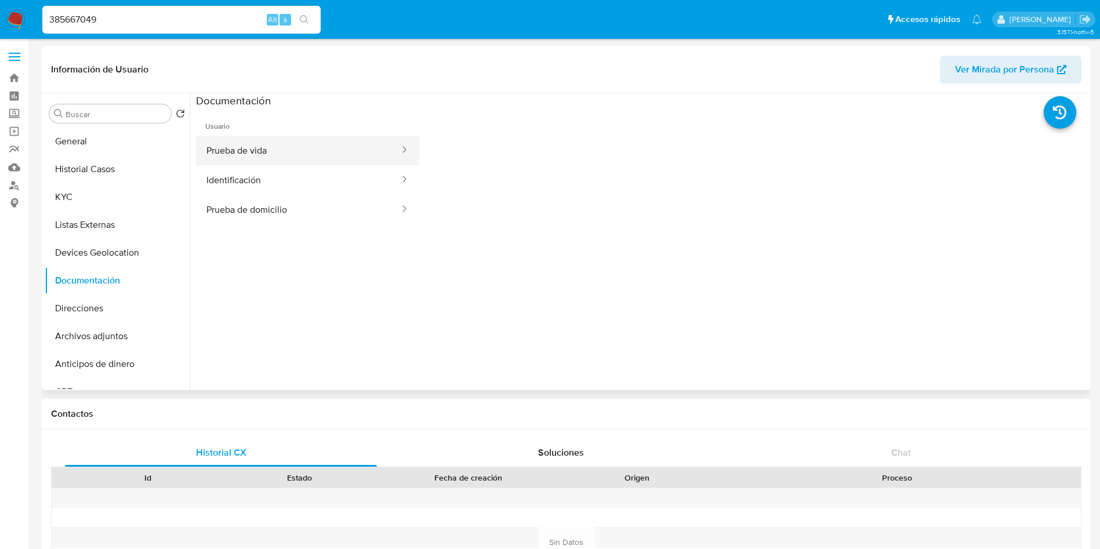
click at [324, 163] on button "Prueba de vida" at bounding box center [298, 151] width 205 height 30
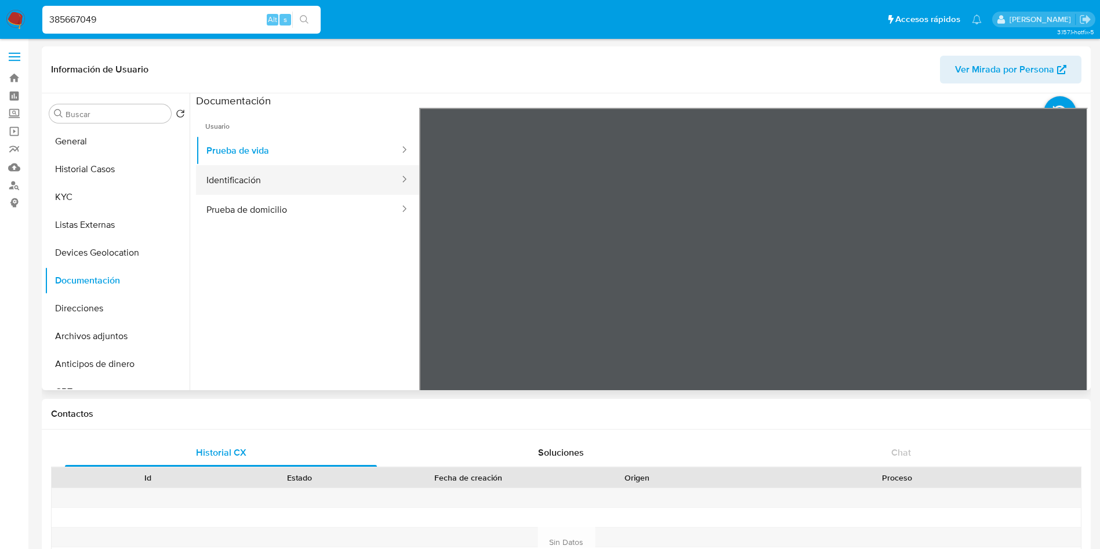
click at [265, 180] on button "Identificación" at bounding box center [298, 180] width 205 height 30
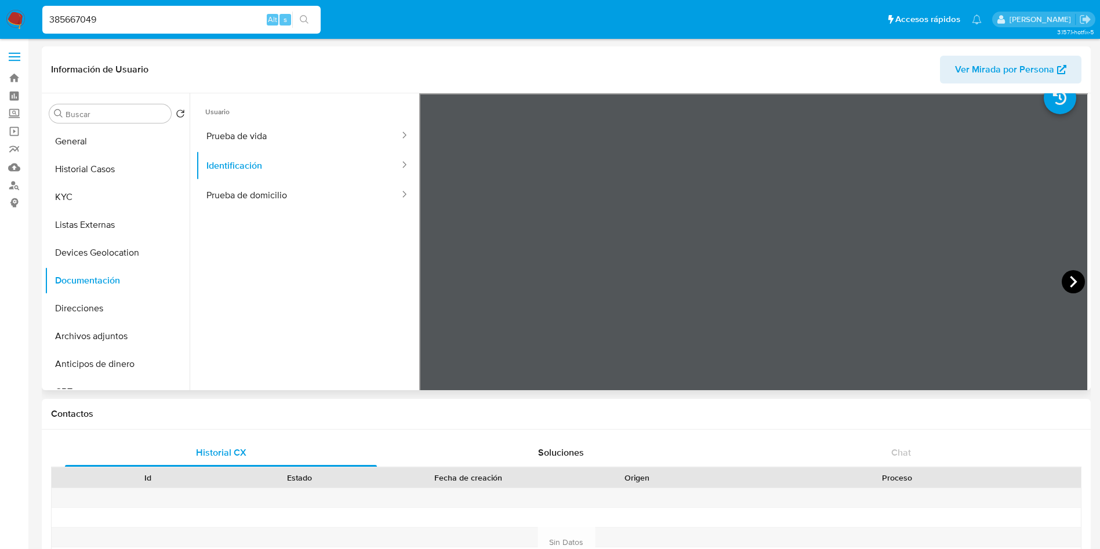
click at [733, 276] on icon at bounding box center [1072, 282] width 7 height 12
click at [79, 303] on button "Direcciones" at bounding box center [113, 308] width 136 height 28
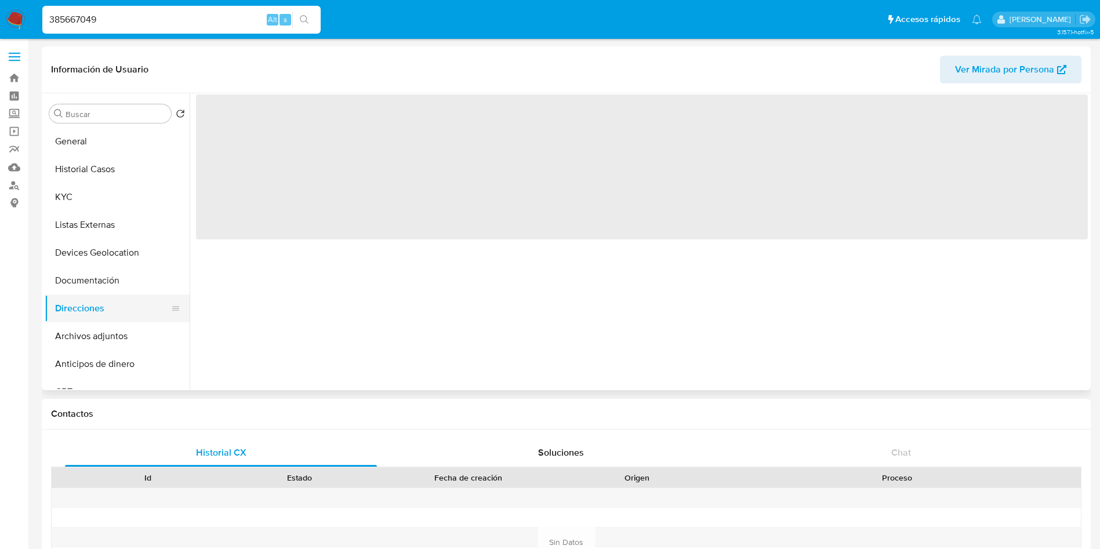
scroll to position [0, 0]
